Goal: Task Accomplishment & Management: Complete application form

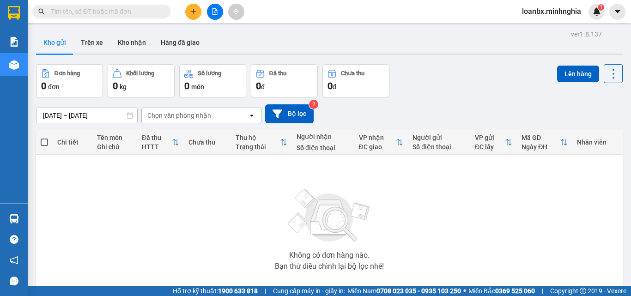
click at [220, 18] on button at bounding box center [215, 12] width 16 height 16
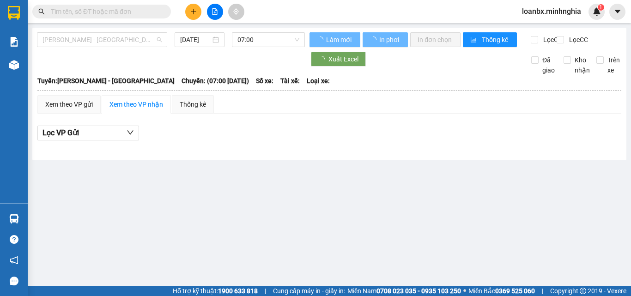
drag, startPoint x: 98, startPoint y: 43, endPoint x: 89, endPoint y: 50, distance: 11.3
click at [98, 43] on span "[PERSON_NAME] - [GEOGRAPHIC_DATA]" at bounding box center [102, 40] width 119 height 14
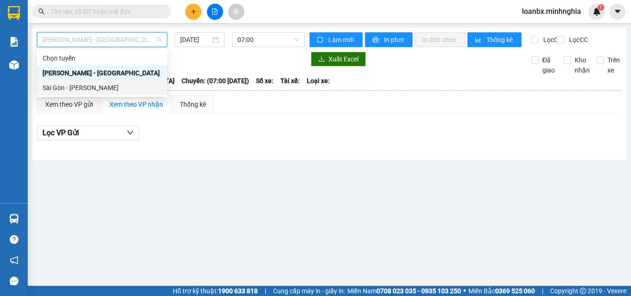
click at [65, 84] on div "Sài Gòn - [PERSON_NAME]" at bounding box center [102, 88] width 119 height 10
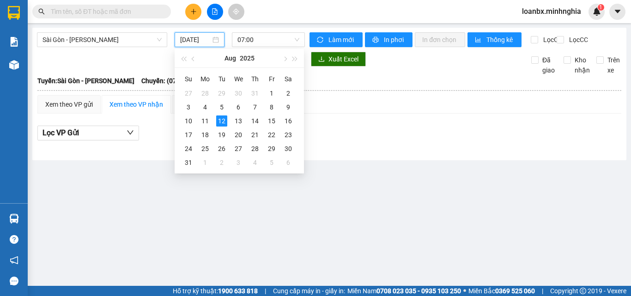
drag, startPoint x: 199, startPoint y: 40, endPoint x: 207, endPoint y: 68, distance: 29.8
click at [199, 42] on input "[DATE]" at bounding box center [195, 40] width 30 height 10
click at [209, 123] on div "11" at bounding box center [205, 120] width 11 height 11
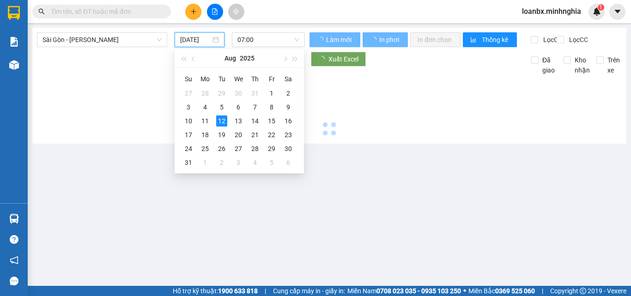
type input "[DATE]"
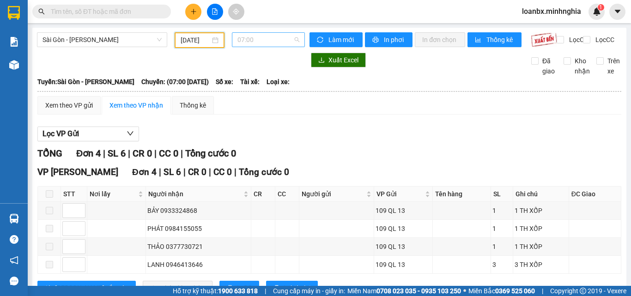
click at [273, 41] on span "07:00" at bounding box center [268, 40] width 62 height 14
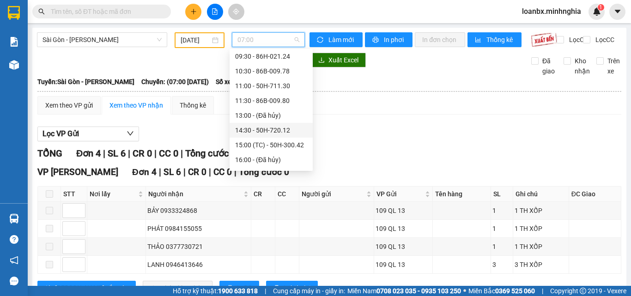
scroll to position [92, 0]
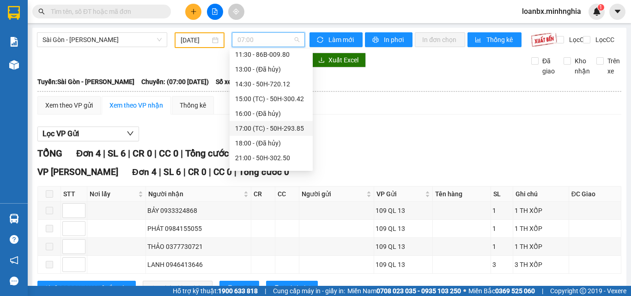
click at [262, 125] on div "17:00 (TC) - 50H-293.85" at bounding box center [271, 128] width 72 height 10
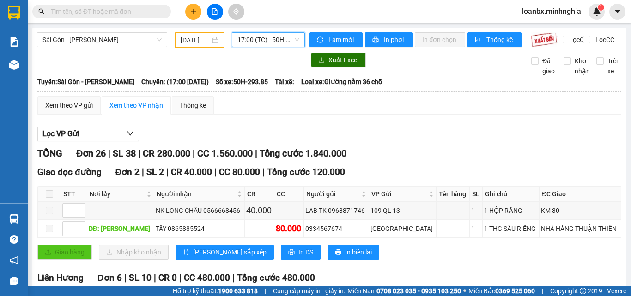
click at [255, 41] on span "17:00 (TC) - 50H-293.85" at bounding box center [268, 40] width 62 height 14
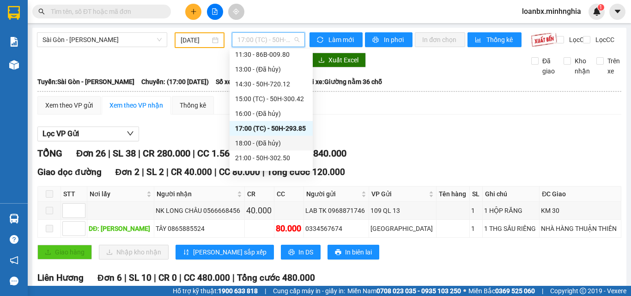
click at [261, 149] on div "18:00 - (Đã hủy)" at bounding box center [271, 143] width 83 height 15
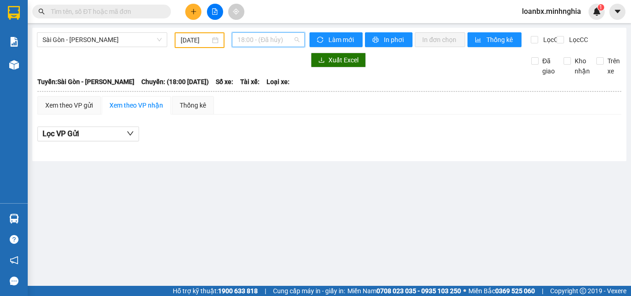
drag, startPoint x: 269, startPoint y: 45, endPoint x: 263, endPoint y: 95, distance: 50.2
click at [269, 50] on body "Kết quả tìm kiếm ( 0 ) Bộ lọc Ngày tạo đơn gần nhất No Data loanbx.minhnghia 1 …" at bounding box center [315, 148] width 631 height 296
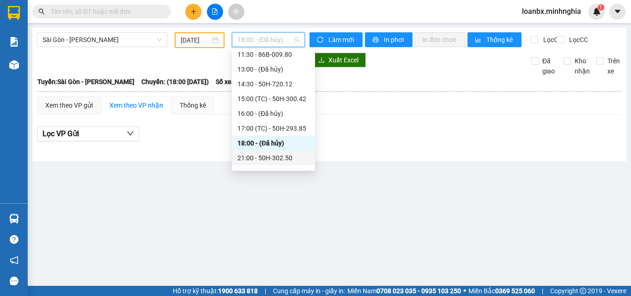
click at [264, 161] on div "21:00 - 50H-302.50" at bounding box center [273, 158] width 72 height 10
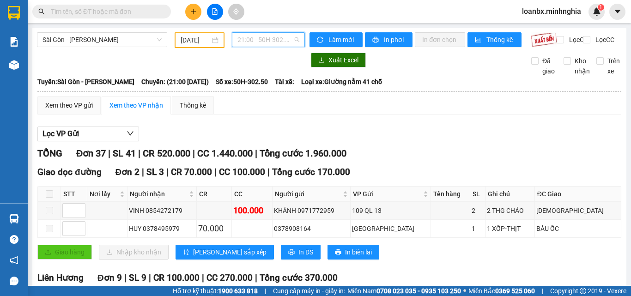
click at [250, 45] on span "21:00 - 50H-302.50" at bounding box center [268, 40] width 62 height 14
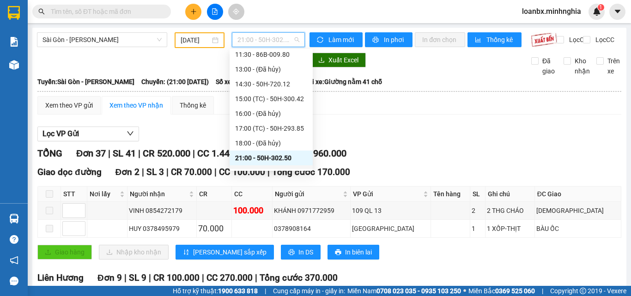
scroll to position [118, 0]
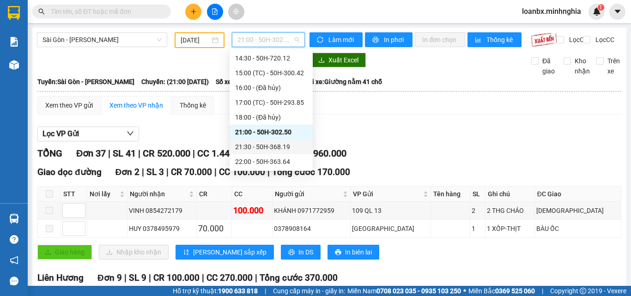
click at [251, 141] on div "21:30 - 50H-368.19" at bounding box center [271, 147] width 83 height 15
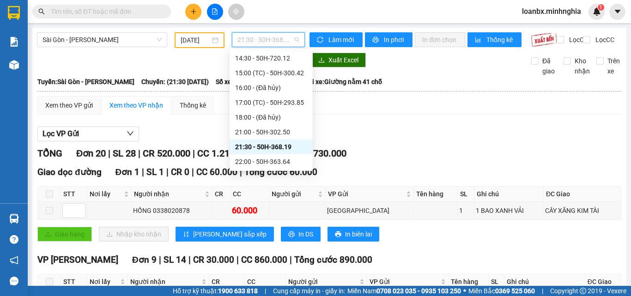
drag, startPoint x: 255, startPoint y: 42, endPoint x: 256, endPoint y: 52, distance: 10.2
click at [255, 42] on span "21:30 - 50H-368.19" at bounding box center [268, 40] width 62 height 14
click at [247, 165] on div "22:00 - 50H-363.64" at bounding box center [271, 162] width 72 height 10
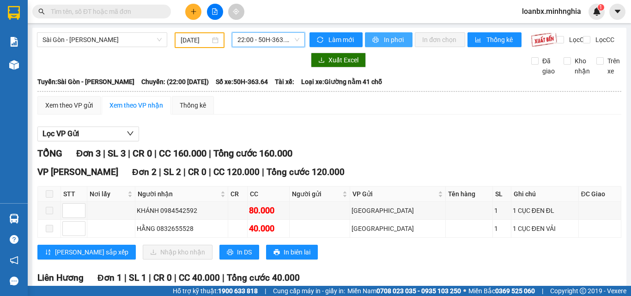
click at [376, 37] on span "printer" at bounding box center [376, 39] width 8 height 7
click at [251, 43] on span "22:00 - 50H-363.64" at bounding box center [268, 40] width 62 height 14
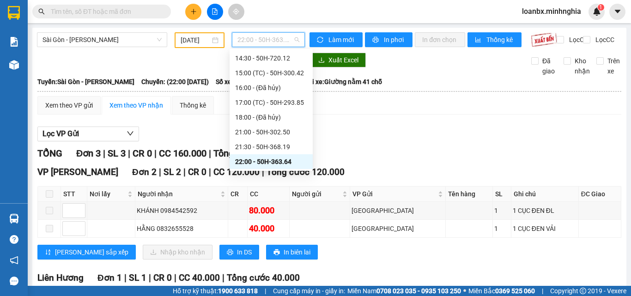
click at [257, 164] on div "22:00 - 50H-363.64" at bounding box center [271, 162] width 72 height 10
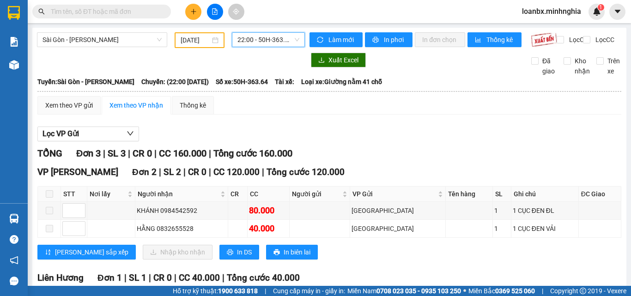
click at [260, 44] on span "22:00 - 50H-363.64" at bounding box center [268, 40] width 62 height 14
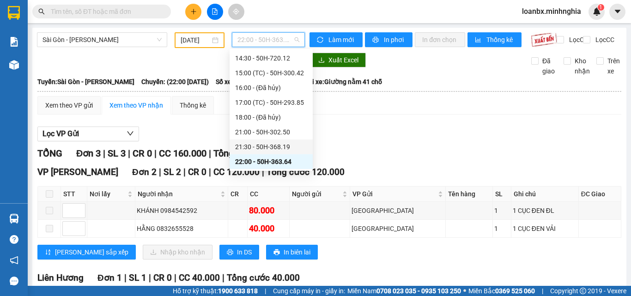
click at [268, 143] on div "21:30 - 50H-368.19" at bounding box center [271, 147] width 72 height 10
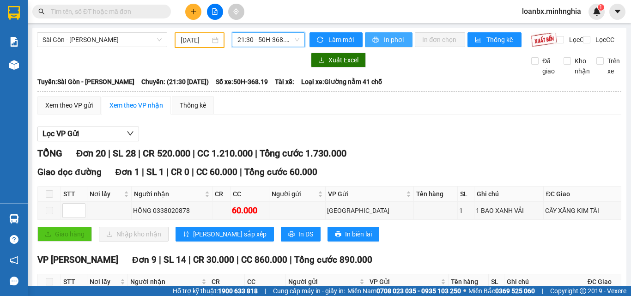
click at [389, 40] on span "In phơi" at bounding box center [394, 40] width 21 height 10
click at [78, 6] on input "text" at bounding box center [105, 11] width 109 height 10
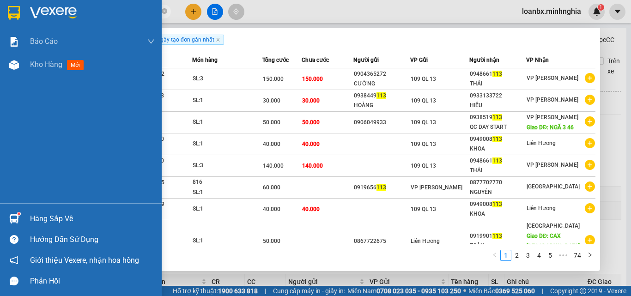
drag, startPoint x: 69, startPoint y: 11, endPoint x: 6, endPoint y: 12, distance: 62.8
click at [6, 12] on section "Kết quả tìm kiếm ( 731 ) Bộ lọc Ngày tạo đơn gần nhất Mã ĐH Trạng thái Món hàng…" at bounding box center [315, 148] width 631 height 296
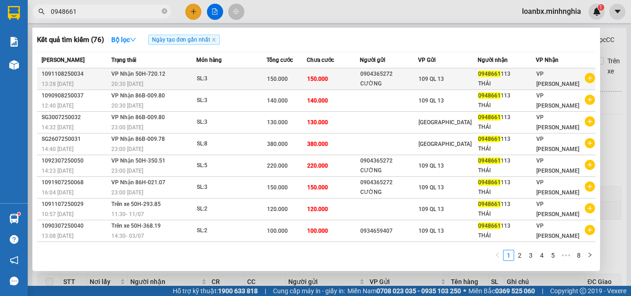
type input "0948661"
click at [316, 80] on span "150.000" at bounding box center [317, 79] width 21 height 6
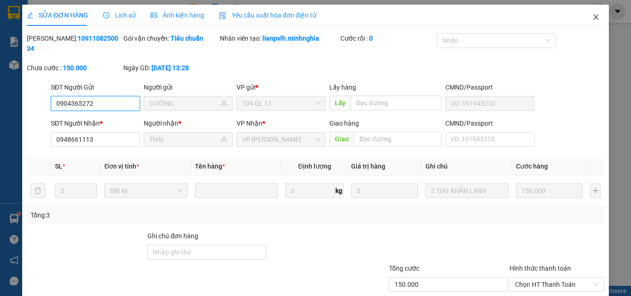
type input "0904365272"
type input "CƯỜNG"
type input "0948661113"
type input "THÁI"
type input "150.000"
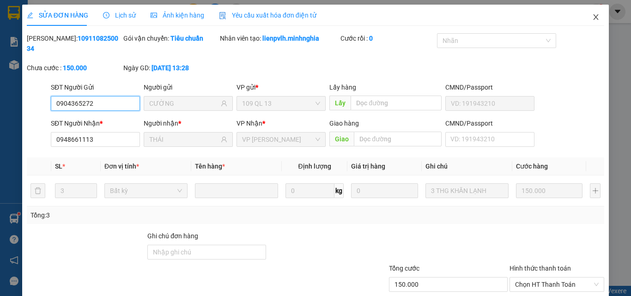
type input "150.000"
click at [585, 20] on span "Close" at bounding box center [596, 18] width 26 height 26
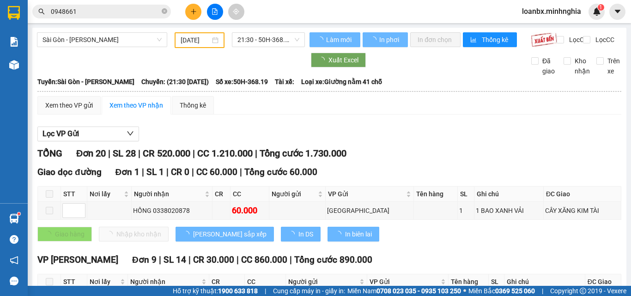
click at [81, 7] on input "0948661" at bounding box center [105, 11] width 109 height 10
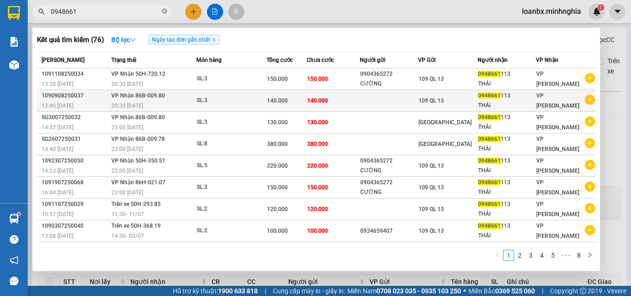
click at [327, 109] on td "140.000" at bounding box center [333, 101] width 53 height 22
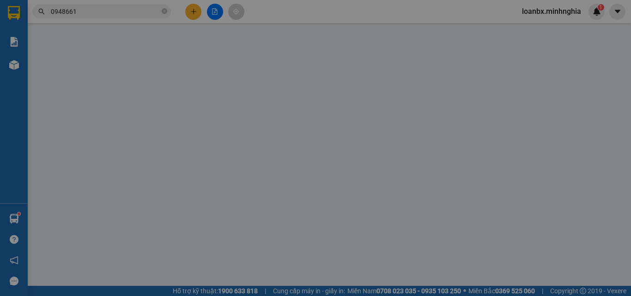
type input "0948661113"
type input "THÁI"
type input "140.000"
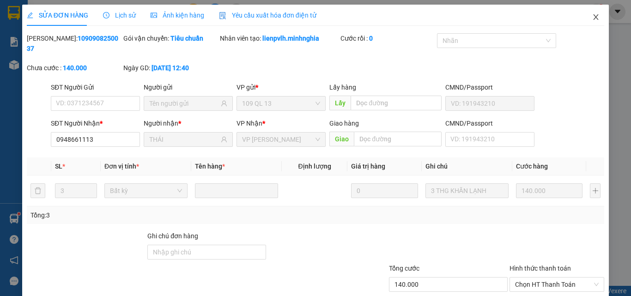
click at [592, 17] on icon "close" at bounding box center [595, 16] width 7 height 7
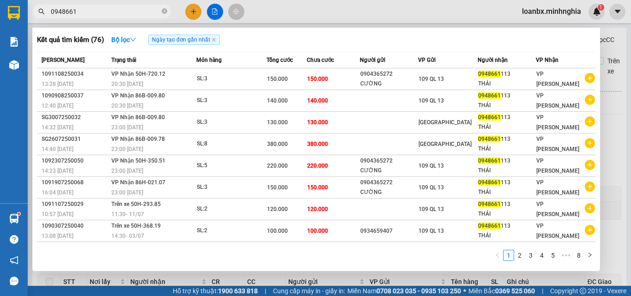
click at [85, 15] on input "0948661" at bounding box center [105, 11] width 109 height 10
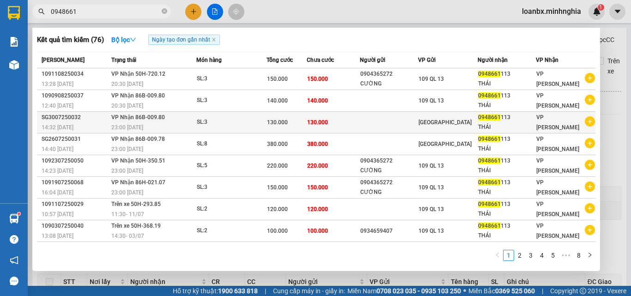
click at [313, 126] on span "130.000" at bounding box center [317, 122] width 21 height 6
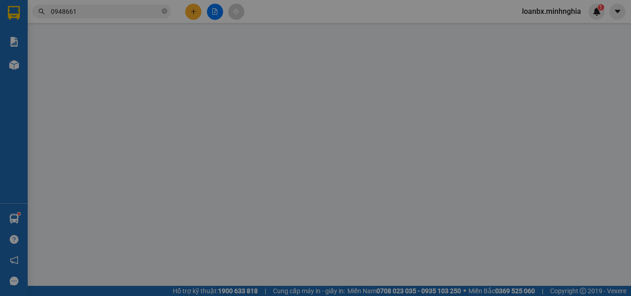
type input "0948661113"
type input "THÁI"
type input "130.000"
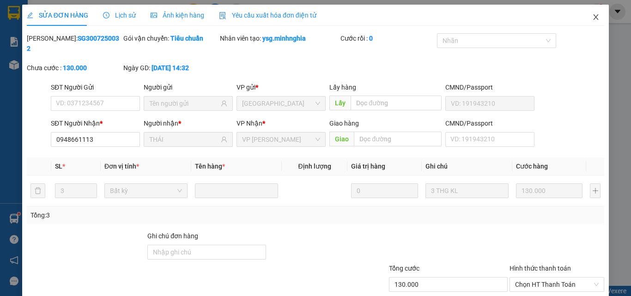
click at [584, 17] on span "Close" at bounding box center [596, 18] width 26 height 26
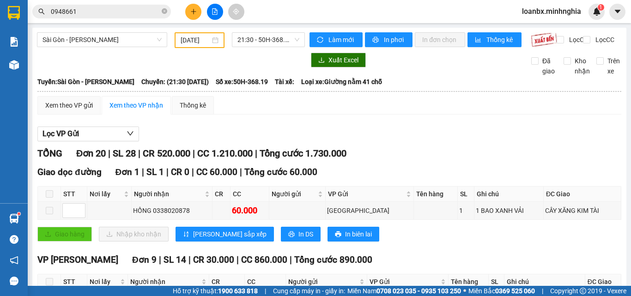
click at [107, 6] on input "0948661" at bounding box center [105, 11] width 109 height 10
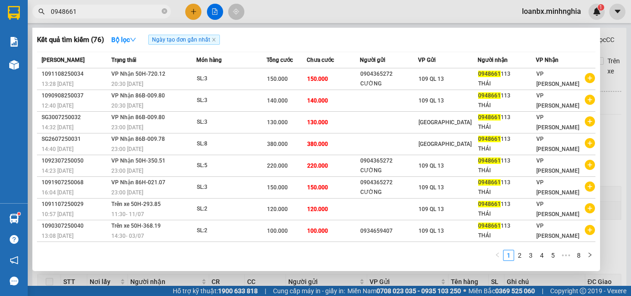
click at [195, 18] on div at bounding box center [315, 148] width 631 height 296
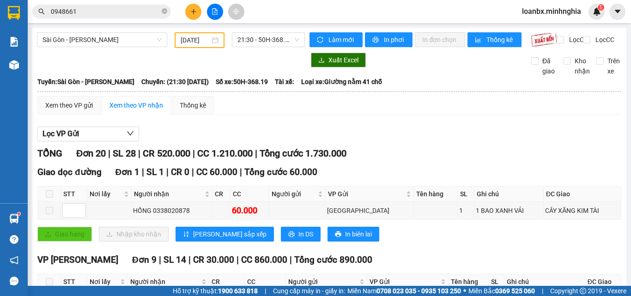
click at [193, 11] on icon "plus" at bounding box center [193, 11] width 6 height 6
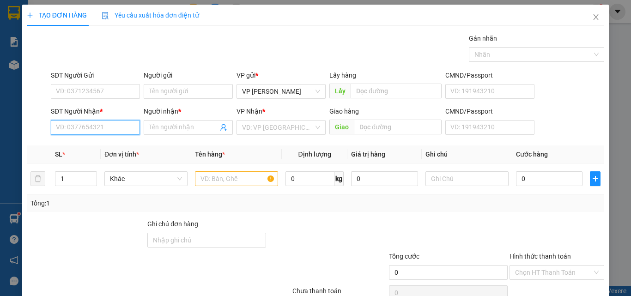
click at [82, 130] on input "SĐT Người Nhận *" at bounding box center [95, 127] width 89 height 15
type input "0372688220"
click at [94, 148] on div "0372688220 - THUẬN" at bounding box center [94, 146] width 77 height 10
type input "THUẬN"
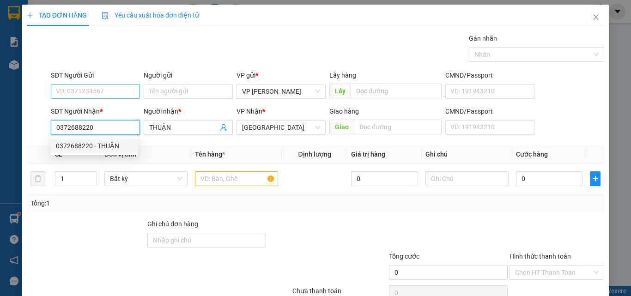
type input "0372688220"
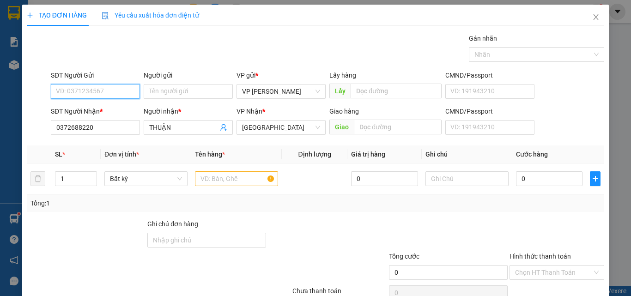
click at [101, 91] on input "SĐT Người Gửi" at bounding box center [95, 91] width 89 height 15
type input "0868648244"
click at [226, 186] on div at bounding box center [236, 179] width 83 height 18
click at [226, 180] on input "text" at bounding box center [236, 178] width 83 height 15
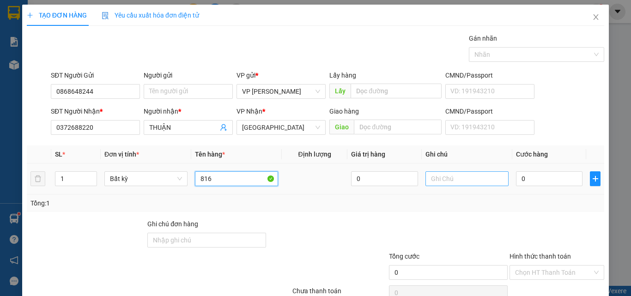
type input "816"
click at [436, 175] on input "text" at bounding box center [466, 178] width 83 height 15
type input "1 BÌA - GT"
click at [554, 173] on input "0" at bounding box center [549, 178] width 67 height 15
type input "3"
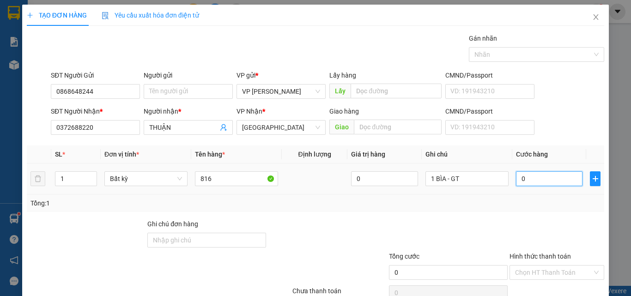
type input "3"
type input "30"
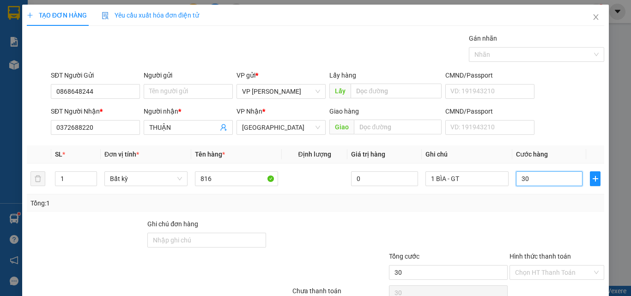
scroll to position [46, 0]
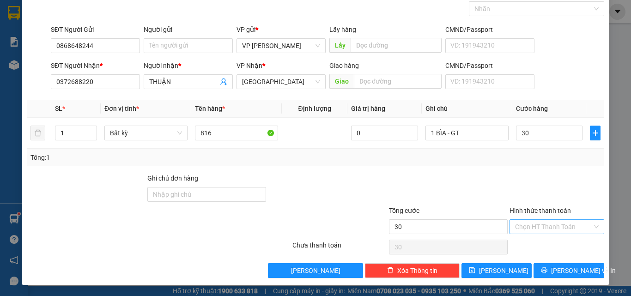
type input "30.000"
click at [539, 222] on div "Hình thức thanh toán Chọn HT Thanh Toán" at bounding box center [557, 222] width 95 height 32
click at [535, 239] on div "Transit Pickup Surcharge Ids Transit Deliver Surcharge Ids Transit Deliver Surc…" at bounding box center [315, 133] width 577 height 291
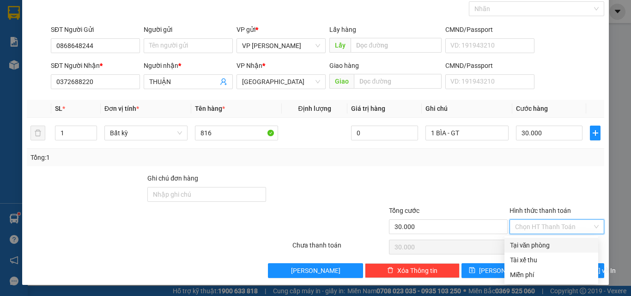
click at [533, 246] on div "Tại văn phòng" at bounding box center [551, 245] width 83 height 10
type input "0"
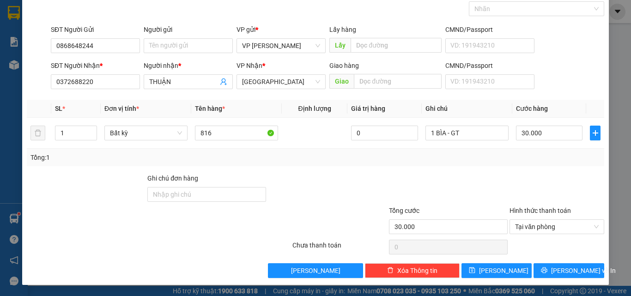
click at [539, 262] on div "Transit Pickup Surcharge Ids Transit Deliver Surcharge Ids Transit Deliver Surc…" at bounding box center [315, 133] width 577 height 291
click at [541, 267] on button "[PERSON_NAME] và In" at bounding box center [569, 270] width 71 height 15
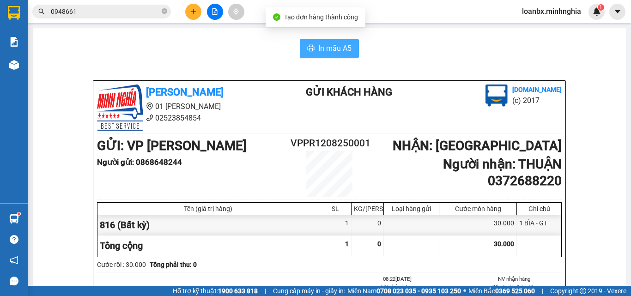
click at [333, 49] on span "In mẫu A5" at bounding box center [334, 49] width 33 height 12
click at [324, 49] on span "In mẫu A5" at bounding box center [334, 49] width 33 height 12
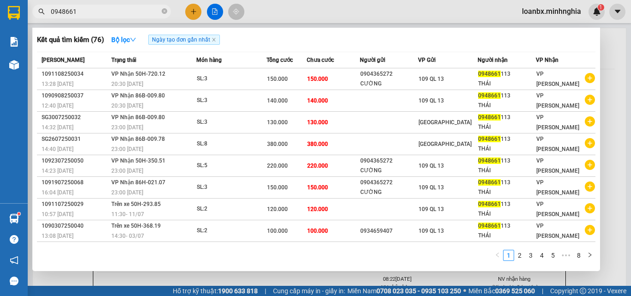
drag, startPoint x: 85, startPoint y: 13, endPoint x: 0, endPoint y: 17, distance: 84.6
click at [0, 17] on section "Kết quả tìm kiếm ( 76 ) Bộ lọc Ngày tạo đơn gần nhất Mã ĐH Trạng thái Món hàng …" at bounding box center [315, 148] width 631 height 296
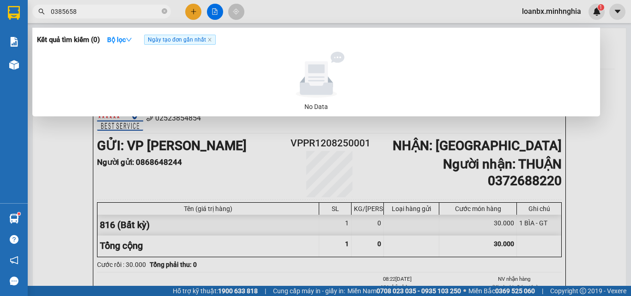
type input "0385658"
click at [631, 124] on div at bounding box center [315, 148] width 631 height 296
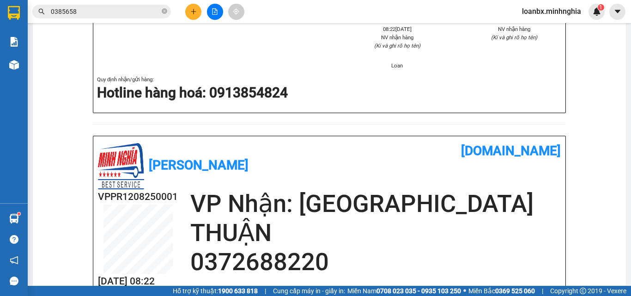
click at [631, 16] on div "loanbx.minhnghia 1" at bounding box center [573, 12] width 116 height 16
click at [590, 1] on div "Kết quả tìm kiếm ( 0 ) Bộ lọc Ngày tạo đơn gần nhất No Data 0385658 loanbx.minh…" at bounding box center [315, 11] width 631 height 23
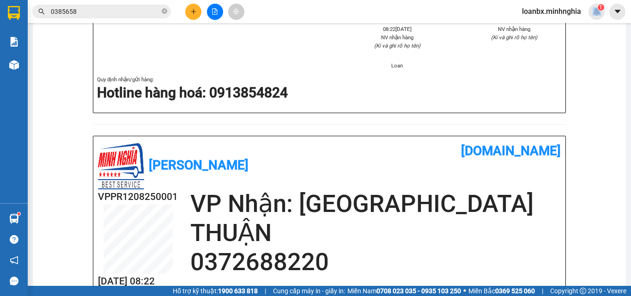
click at [590, 1] on div "Kết quả tìm kiếm ( 0 ) Bộ lọc Ngày tạo đơn gần nhất No Data 0385658 loanbx.minh…" at bounding box center [315, 11] width 631 height 23
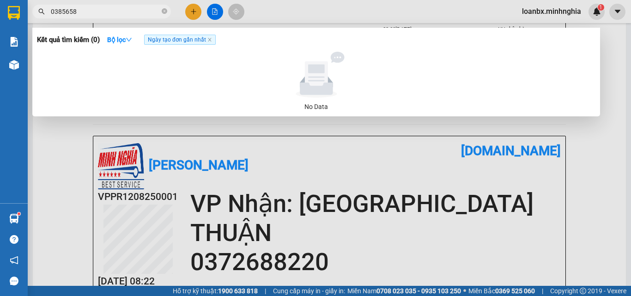
click at [94, 13] on input "0385658" at bounding box center [105, 11] width 109 height 10
click at [418, 178] on div at bounding box center [315, 148] width 631 height 296
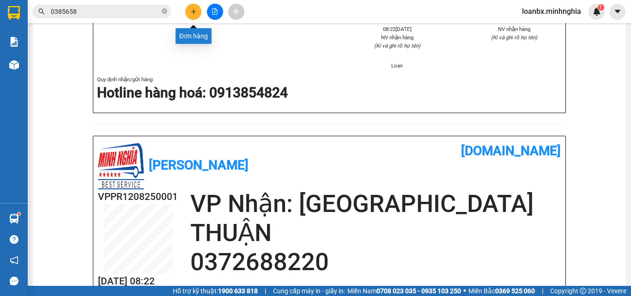
click at [194, 13] on icon "plus" at bounding box center [193, 11] width 6 height 6
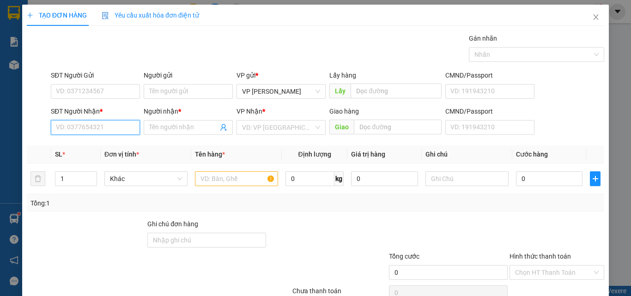
click at [74, 129] on input "SĐT Người Nhận *" at bounding box center [95, 127] width 89 height 15
type input "0913003479"
click at [104, 145] on div "0913003479 - CƯỜNG" at bounding box center [94, 146] width 77 height 10
type input "CƯỜNG"
type input "NGÃ 3 TÂN VẠN"
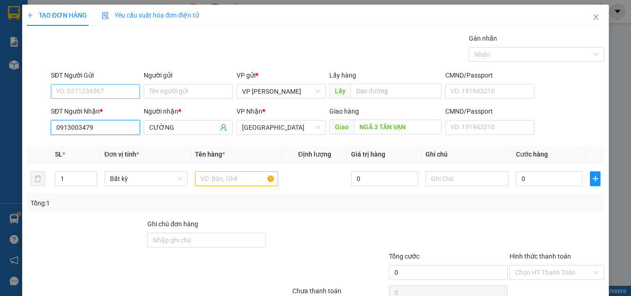
type input "0913003479"
click at [93, 90] on input "SĐT Người Gửi" at bounding box center [95, 91] width 89 height 15
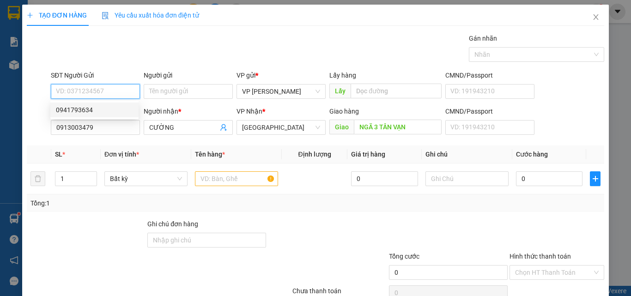
click at [91, 107] on div "0941793634" at bounding box center [94, 110] width 77 height 10
type input "0941793634"
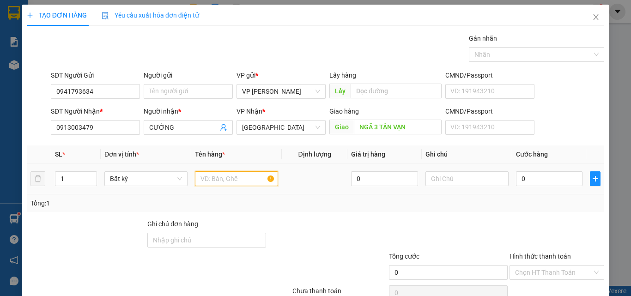
click at [221, 175] on input "text" at bounding box center [236, 178] width 83 height 15
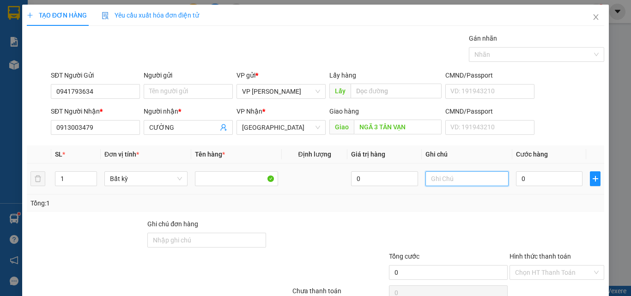
click at [425, 173] on input "text" at bounding box center [466, 178] width 83 height 15
type input "1 THG - CÁ KHÔ"
click at [551, 186] on input "0" at bounding box center [549, 178] width 67 height 15
type input "4"
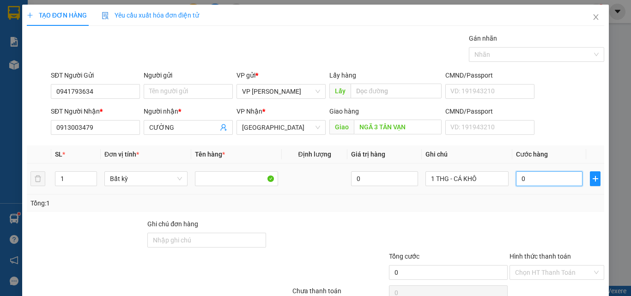
type input "4"
type input "40"
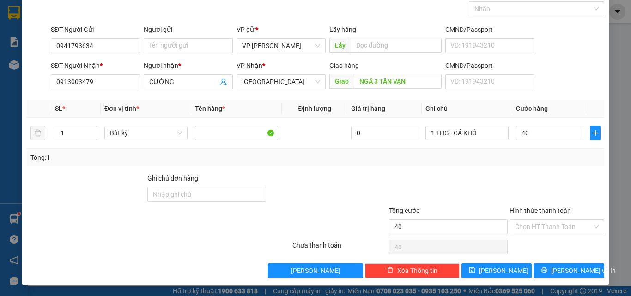
type input "40.000"
click at [537, 235] on div "Hình thức thanh toán Chọn HT Thanh Toán" at bounding box center [557, 222] width 95 height 32
click at [547, 232] on input "Hình thức thanh toán" at bounding box center [553, 227] width 77 height 14
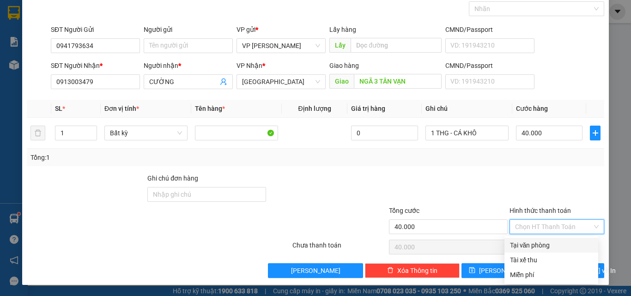
click at [542, 244] on div "Tại văn phòng" at bounding box center [551, 245] width 83 height 10
type input "0"
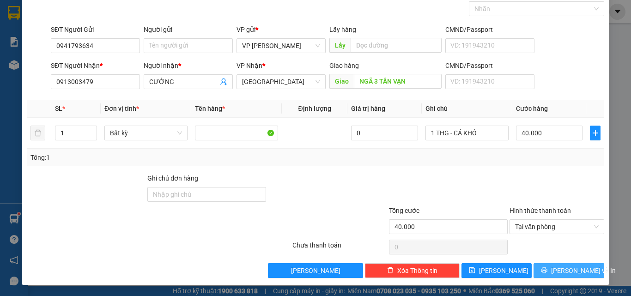
click at [543, 272] on button "[PERSON_NAME] và In" at bounding box center [569, 270] width 71 height 15
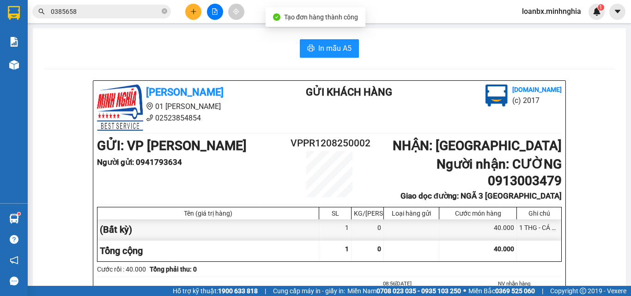
click at [547, 267] on div "Cước rồi : 40.000 Tổng phải thu: 0" at bounding box center [329, 269] width 465 height 10
click at [336, 44] on span "In mẫu A5" at bounding box center [334, 49] width 33 height 12
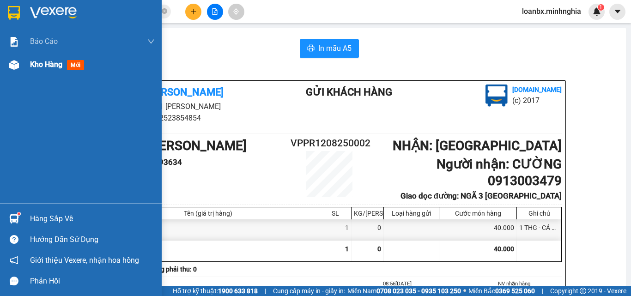
click at [38, 73] on div "Kho hàng mới" at bounding box center [92, 64] width 125 height 23
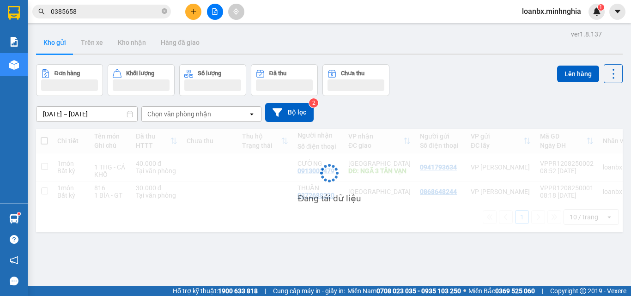
scroll to position [43, 0]
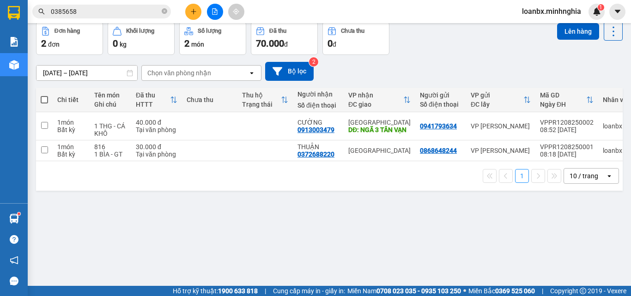
click at [46, 102] on span at bounding box center [44, 99] width 7 height 7
click at [44, 95] on input "checkbox" at bounding box center [44, 95] width 0 height 0
checkbox input "true"
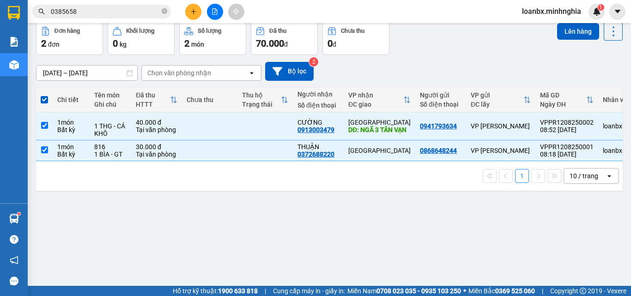
scroll to position [0, 0]
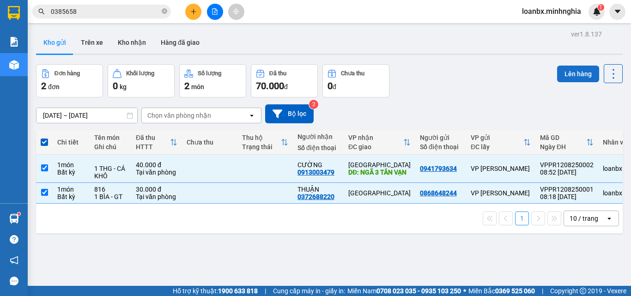
click at [564, 71] on button "Lên hàng" at bounding box center [578, 74] width 42 height 17
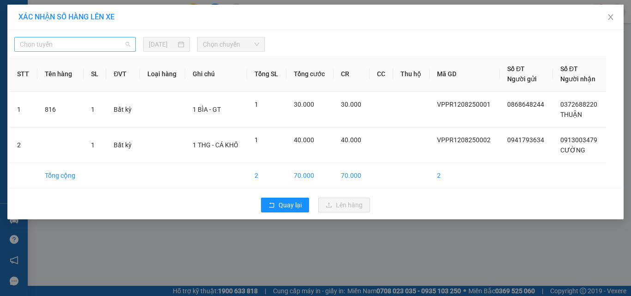
click at [115, 49] on span "Chọn tuyến" at bounding box center [75, 44] width 110 height 14
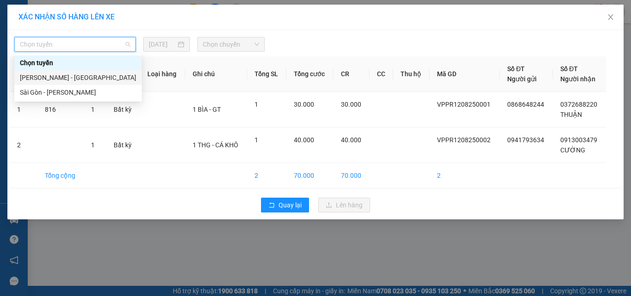
click at [82, 74] on div "[PERSON_NAME] - [GEOGRAPHIC_DATA]" at bounding box center [78, 78] width 116 height 10
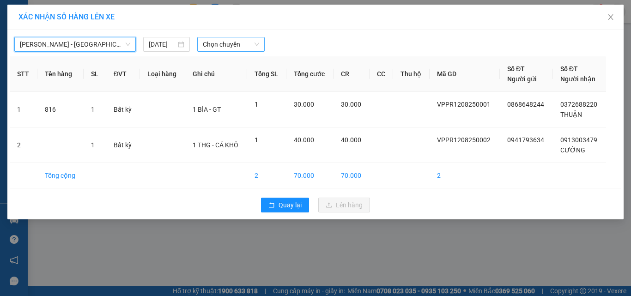
click at [204, 46] on span "Chọn chuyến" at bounding box center [231, 44] width 57 height 14
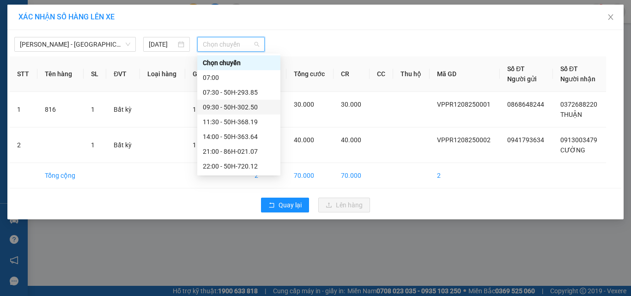
click at [219, 108] on div "09:30 - 50H-302.50" at bounding box center [239, 107] width 72 height 10
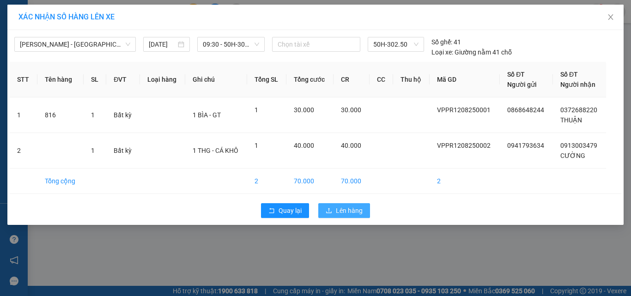
click at [343, 221] on div "Quay lại Lên hàng" at bounding box center [316, 211] width 612 height 24
click at [340, 207] on span "Lên hàng" at bounding box center [349, 211] width 27 height 10
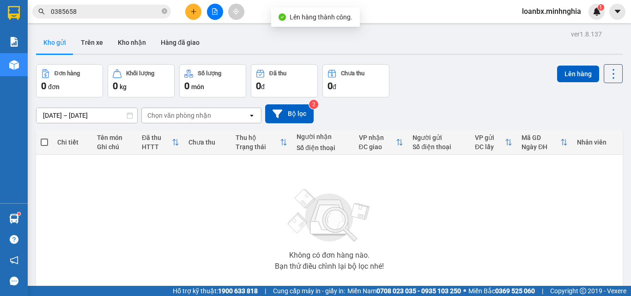
click at [213, 14] on button at bounding box center [215, 12] width 16 height 16
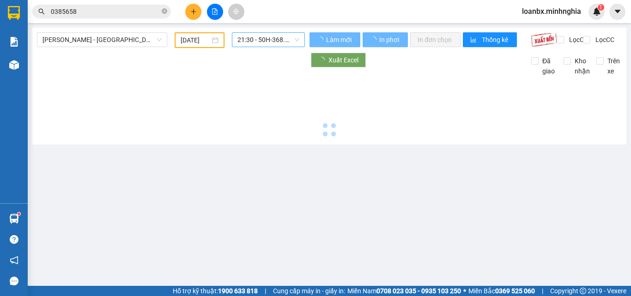
type input "[DATE]"
click at [260, 38] on span "21:30 - 50H-368.19" at bounding box center [268, 40] width 62 height 14
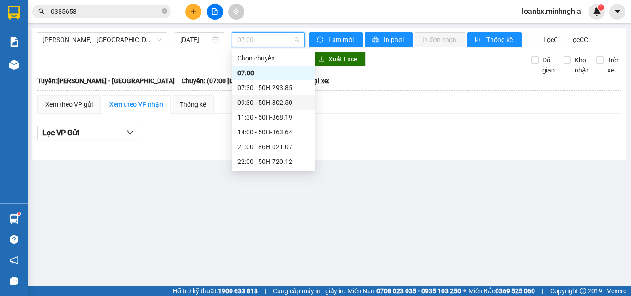
click at [260, 101] on div "09:30 - 50H-302.50" at bounding box center [273, 102] width 72 height 10
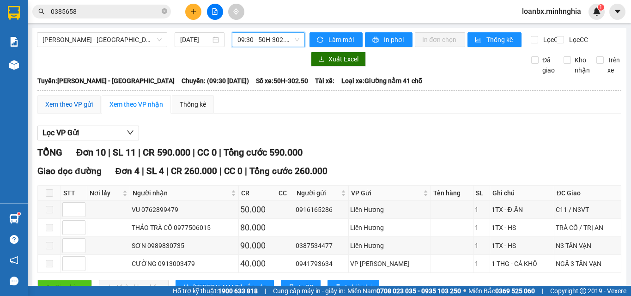
click at [62, 109] on div "Xem theo VP gửi" at bounding box center [69, 104] width 48 height 10
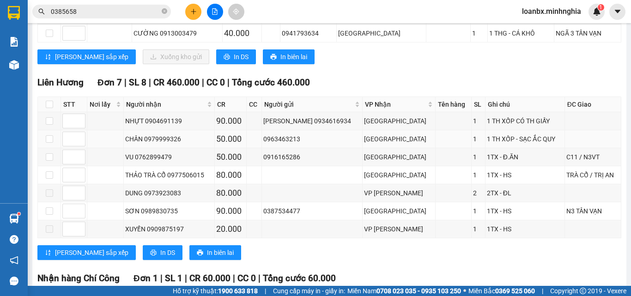
scroll to position [56, 0]
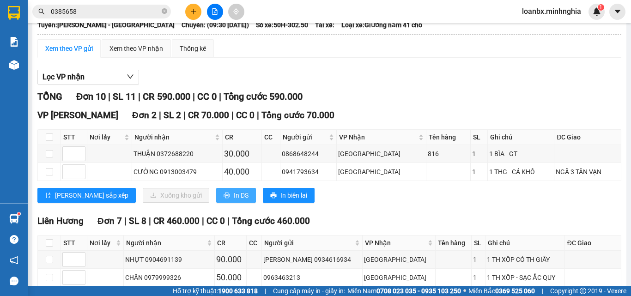
click at [216, 201] on button "In DS" at bounding box center [236, 195] width 40 height 15
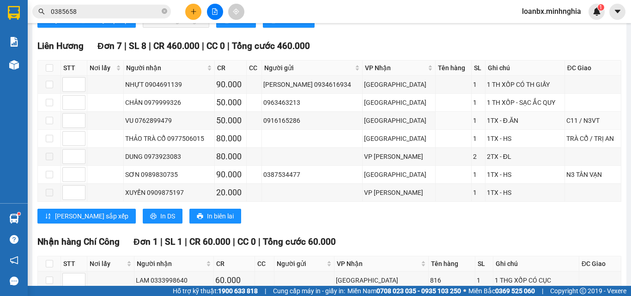
scroll to position [277, 0]
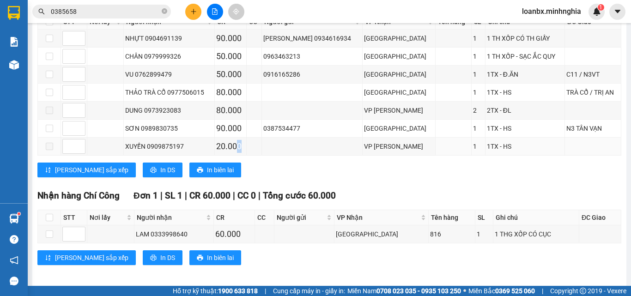
drag, startPoint x: 244, startPoint y: 150, endPoint x: 260, endPoint y: 184, distance: 37.6
click at [261, 177] on div "[GEOGRAPHIC_DATA] 7 | SL 8 | CR 460.000 | CC 0 | Tổng cước 460.000 STT Nơi lấy …" at bounding box center [329, 88] width 584 height 191
click at [339, 292] on section "Kết quả tìm kiếm ( 0 ) Bộ lọc Ngày tạo đơn gần nhất No Data 0385658 loanbx.minh…" at bounding box center [315, 148] width 631 height 296
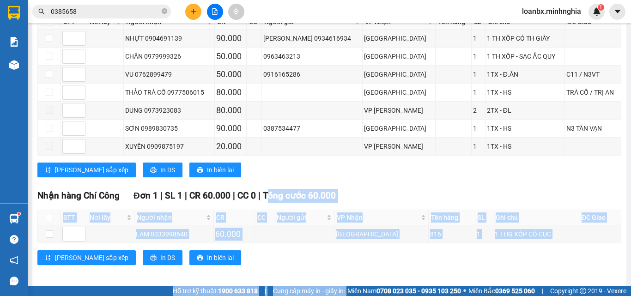
scroll to position [0, 0]
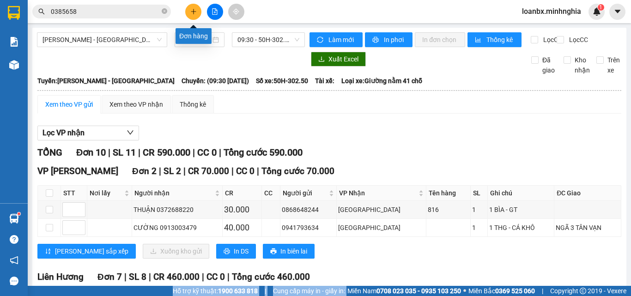
click at [195, 12] on icon "plus" at bounding box center [193, 11] width 6 height 6
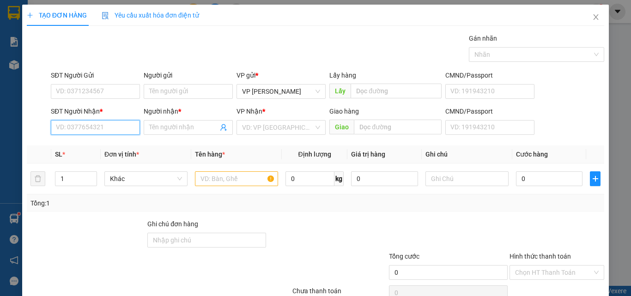
click at [79, 125] on input "SĐT Người Nhận *" at bounding box center [95, 127] width 89 height 15
click at [98, 149] on div "0866441429 - LOAN" at bounding box center [94, 146] width 77 height 10
type input "0866441429"
type input "LOAN"
type input "0866441429"
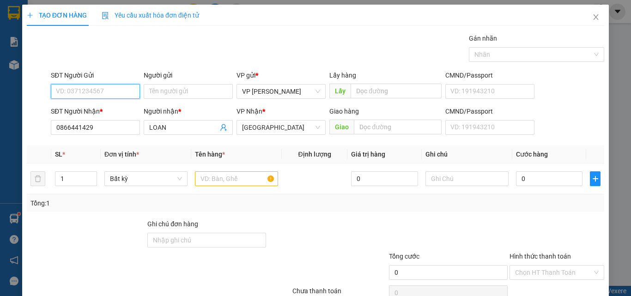
click at [114, 95] on input "SĐT Người Gửi" at bounding box center [95, 91] width 89 height 15
click at [94, 108] on div "0862301411" at bounding box center [94, 110] width 77 height 10
type input "0862301411"
click at [229, 174] on input "text" at bounding box center [236, 178] width 83 height 15
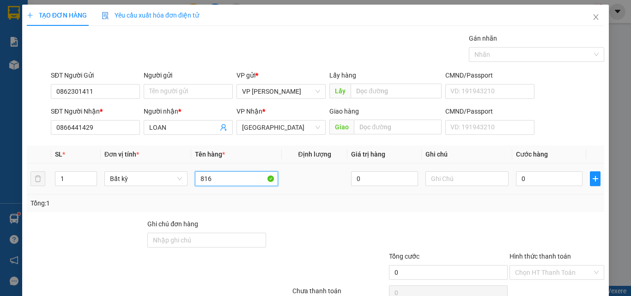
type input "816"
click at [472, 190] on td at bounding box center [467, 179] width 91 height 31
click at [462, 179] on input "text" at bounding box center [466, 178] width 83 height 15
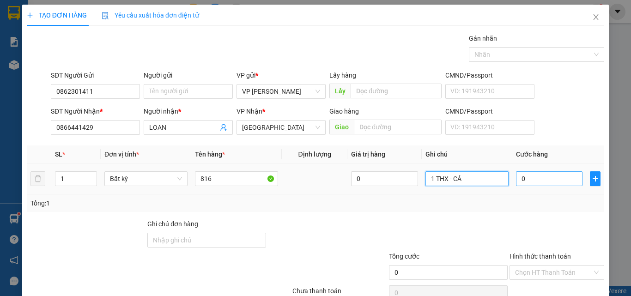
type input "1 THX - CÁ"
click at [529, 185] on input "0" at bounding box center [549, 178] width 67 height 15
type input "6"
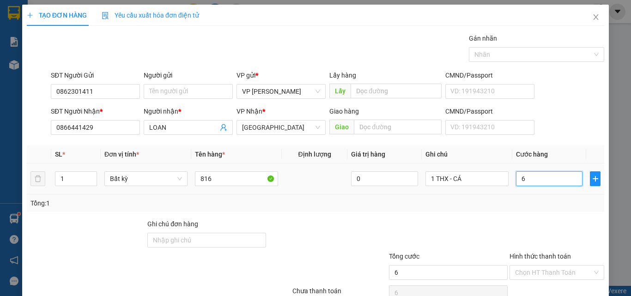
type input "60"
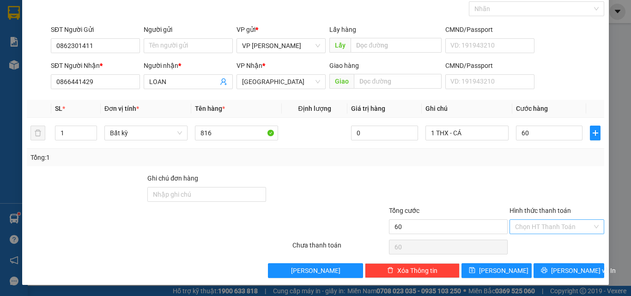
type input "60.000"
click at [546, 225] on input "Hình thức thanh toán" at bounding box center [553, 227] width 77 height 14
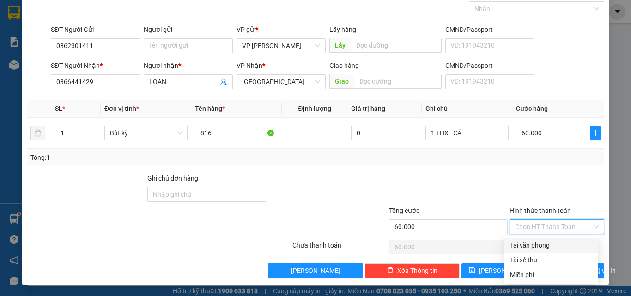
click at [541, 243] on div "Tại văn phòng" at bounding box center [551, 245] width 83 height 10
type input "0"
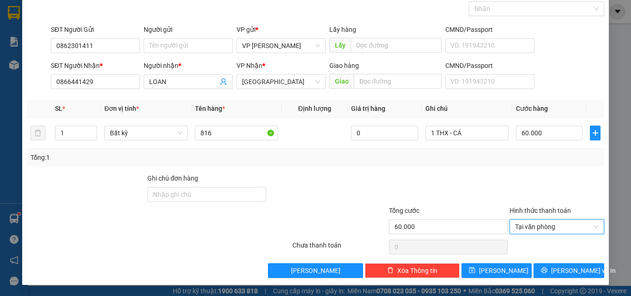
click at [546, 260] on div "Transit Pickup Surcharge Ids Transit Deliver Surcharge Ids Transit Deliver Surc…" at bounding box center [315, 133] width 577 height 291
click at [548, 265] on button "[PERSON_NAME] và In" at bounding box center [569, 270] width 71 height 15
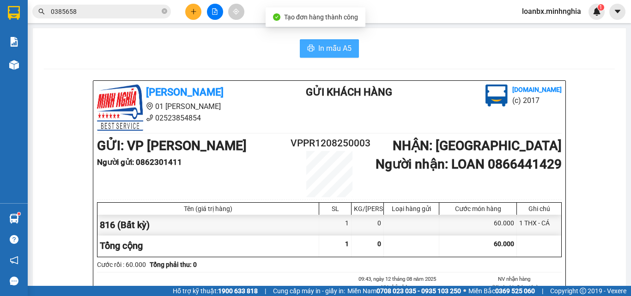
click at [314, 54] on button "In mẫu A5" at bounding box center [329, 48] width 59 height 18
click at [200, 15] on button at bounding box center [193, 12] width 16 height 16
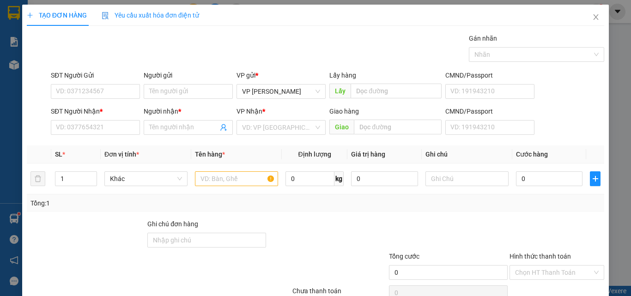
click at [68, 120] on div "SĐT Người Nhận *" at bounding box center [95, 113] width 89 height 14
click at [68, 124] on input "SĐT Người Nhận *" at bounding box center [95, 127] width 89 height 15
type input "0337911472"
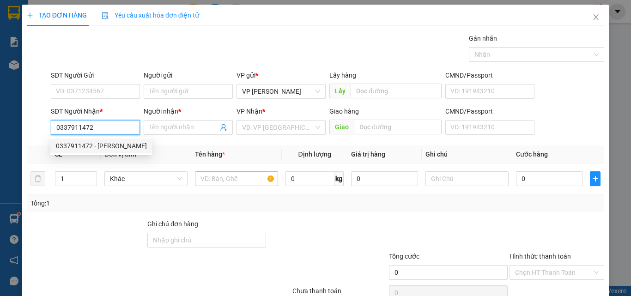
click at [91, 141] on div "0337911472 - [PERSON_NAME]" at bounding box center [101, 146] width 91 height 10
type input "THANH"
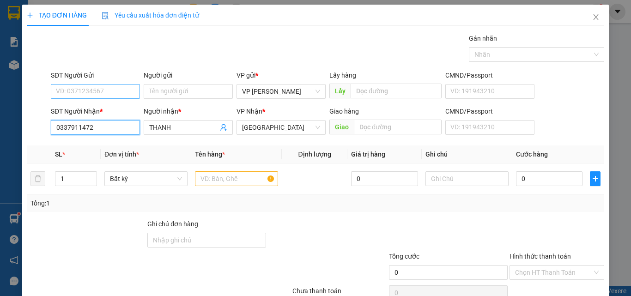
type input "0337911472"
click at [102, 97] on input "SĐT Người Gửi" at bounding box center [95, 91] width 89 height 15
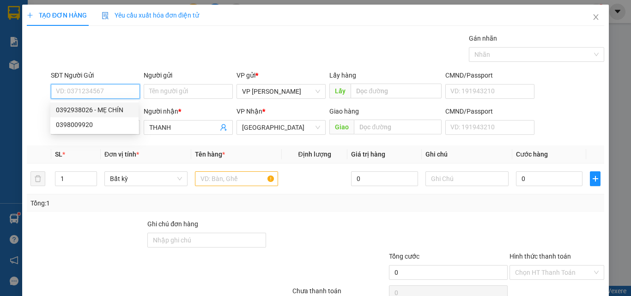
drag, startPoint x: 107, startPoint y: 105, endPoint x: 111, endPoint y: 109, distance: 5.2
click at [109, 107] on div "0392938026 - MẸ CHÍN" at bounding box center [94, 110] width 77 height 10
type input "0392938026"
type input "MẸ CHÍN"
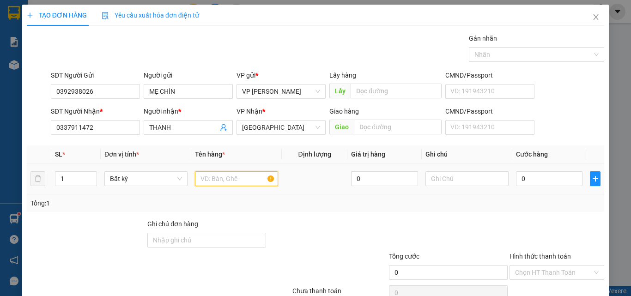
click at [220, 180] on input "text" at bounding box center [236, 178] width 83 height 15
type input "816"
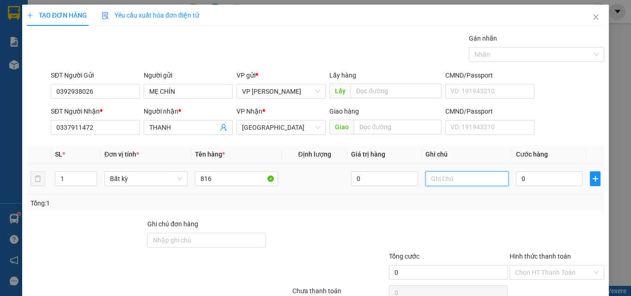
click at [427, 172] on input "text" at bounding box center [466, 178] width 83 height 15
drag, startPoint x: 471, startPoint y: 181, endPoint x: 398, endPoint y: 181, distance: 73.0
click at [382, 184] on tr "1 Bất kỳ 816 0 1 THX - CÁ 0" at bounding box center [315, 179] width 577 height 31
type input "1 THX - CÁ"
click at [521, 179] on input "0" at bounding box center [549, 178] width 67 height 15
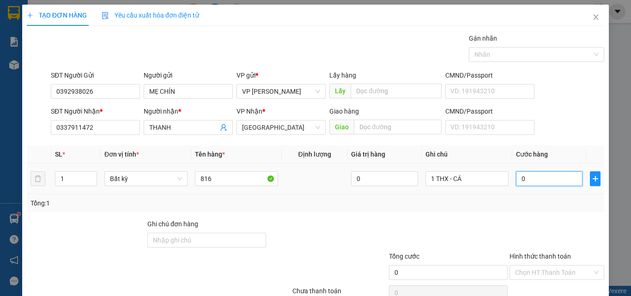
type input "6"
type input "60"
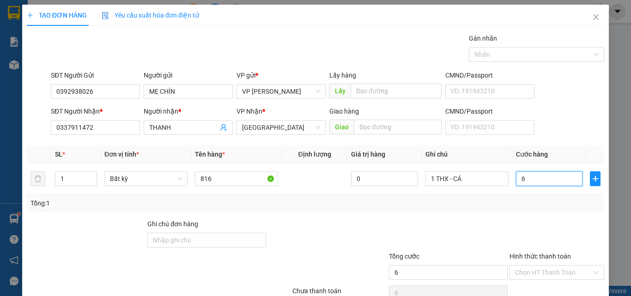
type input "60"
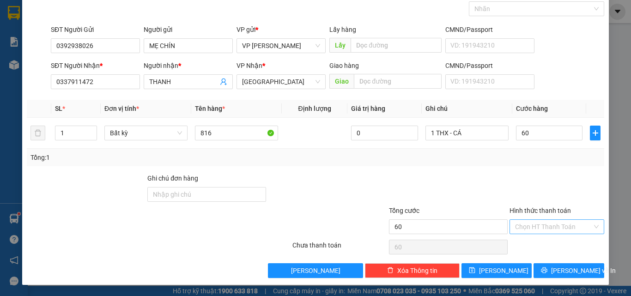
type input "60.000"
drag, startPoint x: 526, startPoint y: 221, endPoint x: 526, endPoint y: 228, distance: 6.9
click at [526, 225] on input "Hình thức thanh toán" at bounding box center [553, 227] width 77 height 14
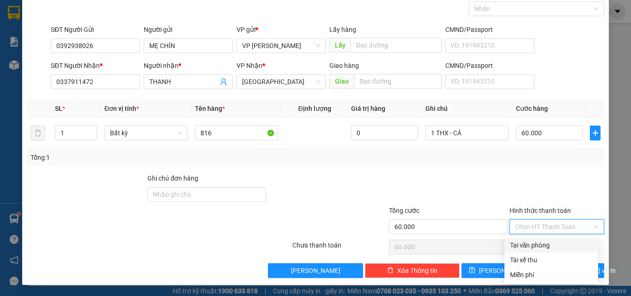
click at [524, 244] on div "Tại văn phòng" at bounding box center [551, 245] width 83 height 10
type input "0"
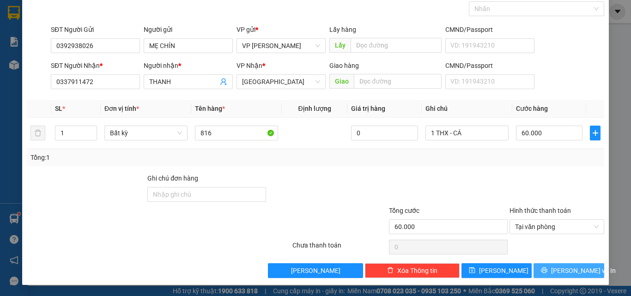
drag, startPoint x: 530, startPoint y: 263, endPoint x: 547, endPoint y: 267, distance: 16.6
click at [547, 267] on div "Transit Pickup Surcharge Ids Transit Deliver Surcharge Ids Transit Deliver Surc…" at bounding box center [315, 133] width 577 height 291
drag, startPoint x: 547, startPoint y: 267, endPoint x: 524, endPoint y: 237, distance: 36.9
click at [547, 266] on button "[PERSON_NAME] và In" at bounding box center [569, 270] width 71 height 15
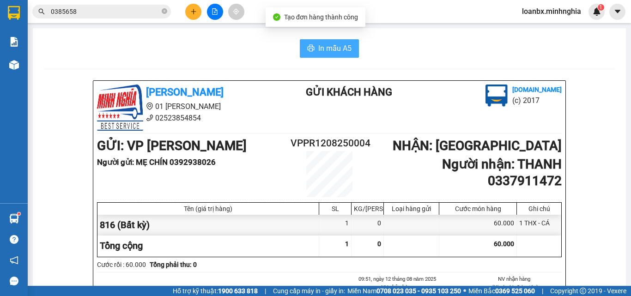
click at [346, 46] on span "In mẫu A5" at bounding box center [334, 49] width 33 height 12
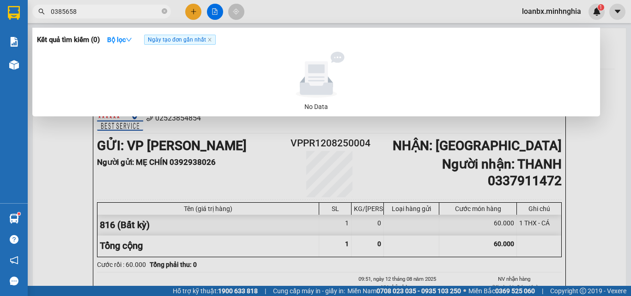
drag, startPoint x: 91, startPoint y: 13, endPoint x: 0, endPoint y: -19, distance: 96.7
click at [0, 0] on html "Kết quả tìm kiếm ( 0 ) Bộ lọc Ngày tạo đơn gần nhất No Data 0385658 loanbx.minh…" at bounding box center [315, 148] width 631 height 296
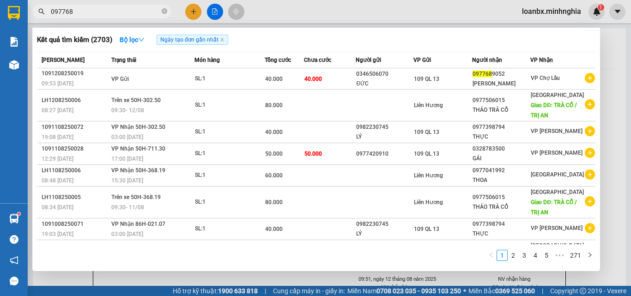
type input "0977689"
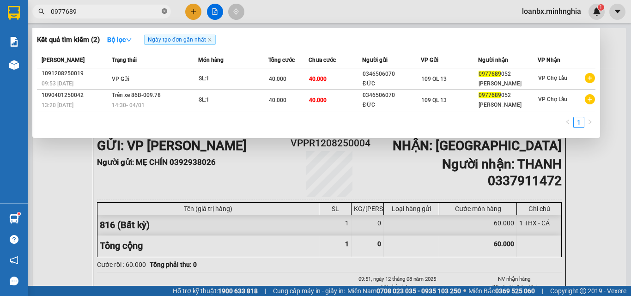
click at [162, 13] on icon "close-circle" at bounding box center [165, 11] width 6 height 6
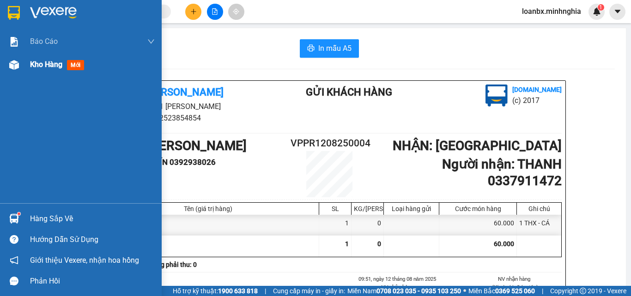
click at [45, 54] on div "Kho hàng mới" at bounding box center [92, 64] width 125 height 23
